Goal: Book appointment/travel/reservation

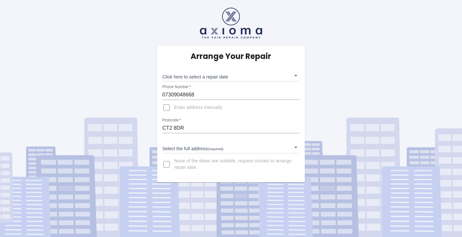
click at [186, 147] on body "Arrange Your Repair Click here to select a repair date ​ Phone Number   * 07309…" at bounding box center [231, 118] width 462 height 237
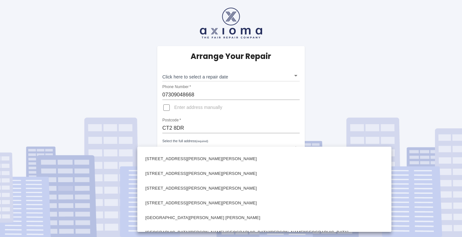
scroll to position [351, 0]
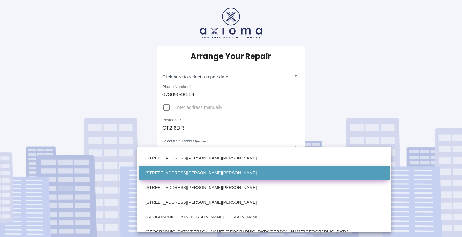
click at [187, 176] on li "25 Clifton Gardens Canterbury Kent" at bounding box center [264, 173] width 251 height 15
type input "25 Clifton Gardens Canterbury Kent"
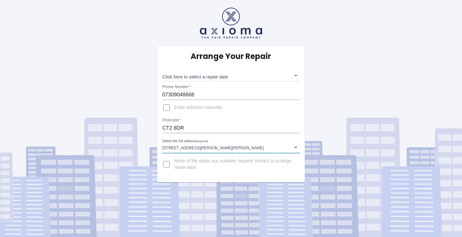
click at [221, 75] on body "Arrange Your Repair Click here to select a repair date ​ Phone Number   * 07309…" at bounding box center [231, 118] width 462 height 237
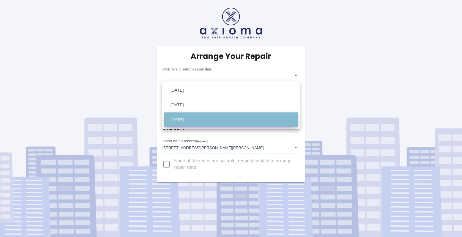
click at [199, 119] on li "Wed Oct 15 2025" at bounding box center [231, 120] width 134 height 15
type input "2025-10-15T00:00:00.000Z"
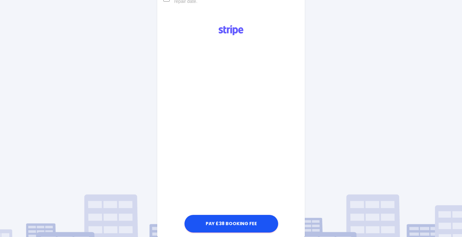
scroll to position [167, 0]
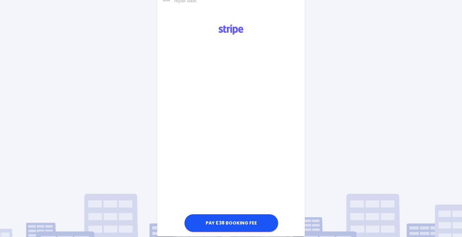
click at [368, 122] on div "Arrange Your Repair Click here to select a repair date Wed Oct 15 2025 2025-10-…" at bounding box center [230, 73] width 471 height 480
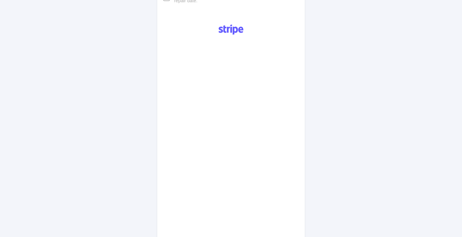
scroll to position [302, 0]
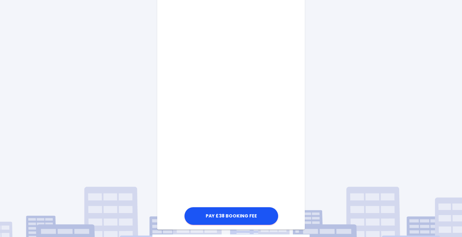
scroll to position [290, 0]
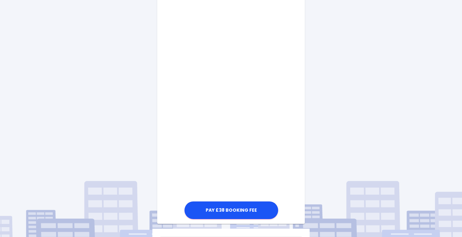
click at [363, 135] on div "Arrange Your Repair Click here to select a repair date Wed Oct 15 2025 2025-10-…" at bounding box center [230, 5] width 471 height 591
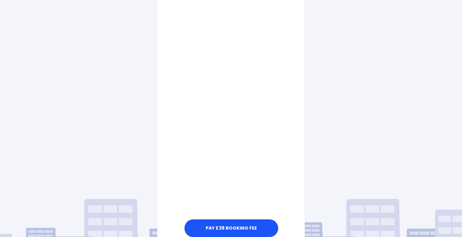
scroll to position [311, 0]
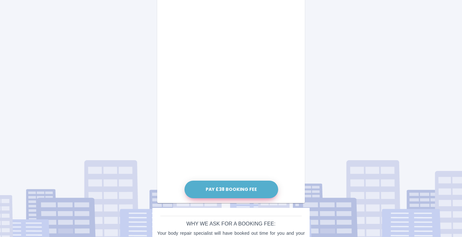
click at [245, 188] on button "Pay £38 Booking Fee" at bounding box center [231, 190] width 94 height 18
